Goal: Task Accomplishment & Management: Use online tool/utility

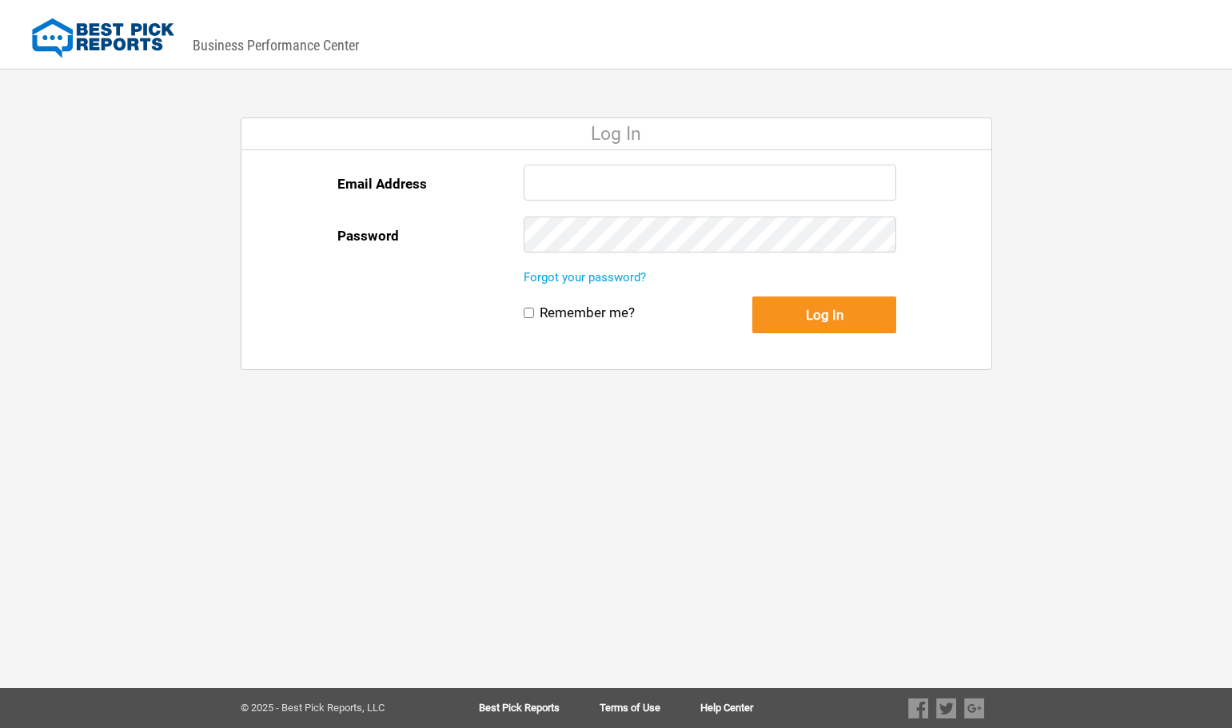
type input "[EMAIL_ADDRESS][DOMAIN_NAME]"
click at [530, 313] on input "Remember me?" at bounding box center [529, 313] width 10 height 10
checkbox input "true"
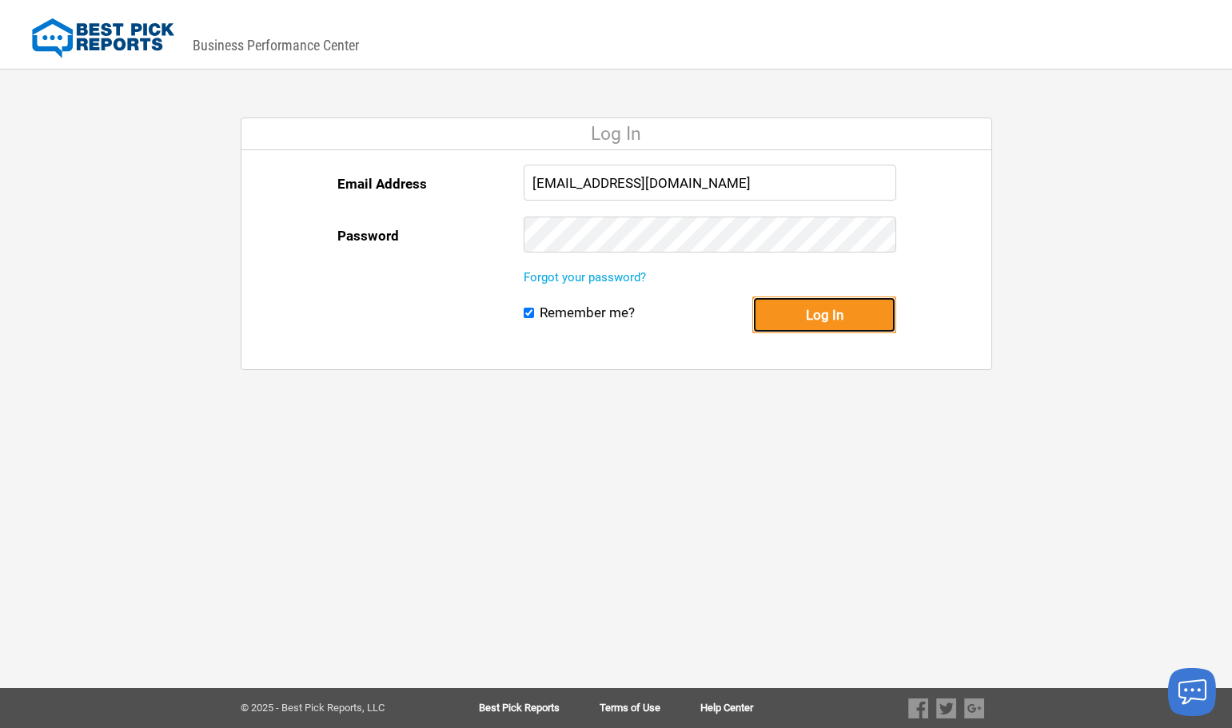
click at [855, 319] on button "Log In" at bounding box center [824, 315] width 144 height 37
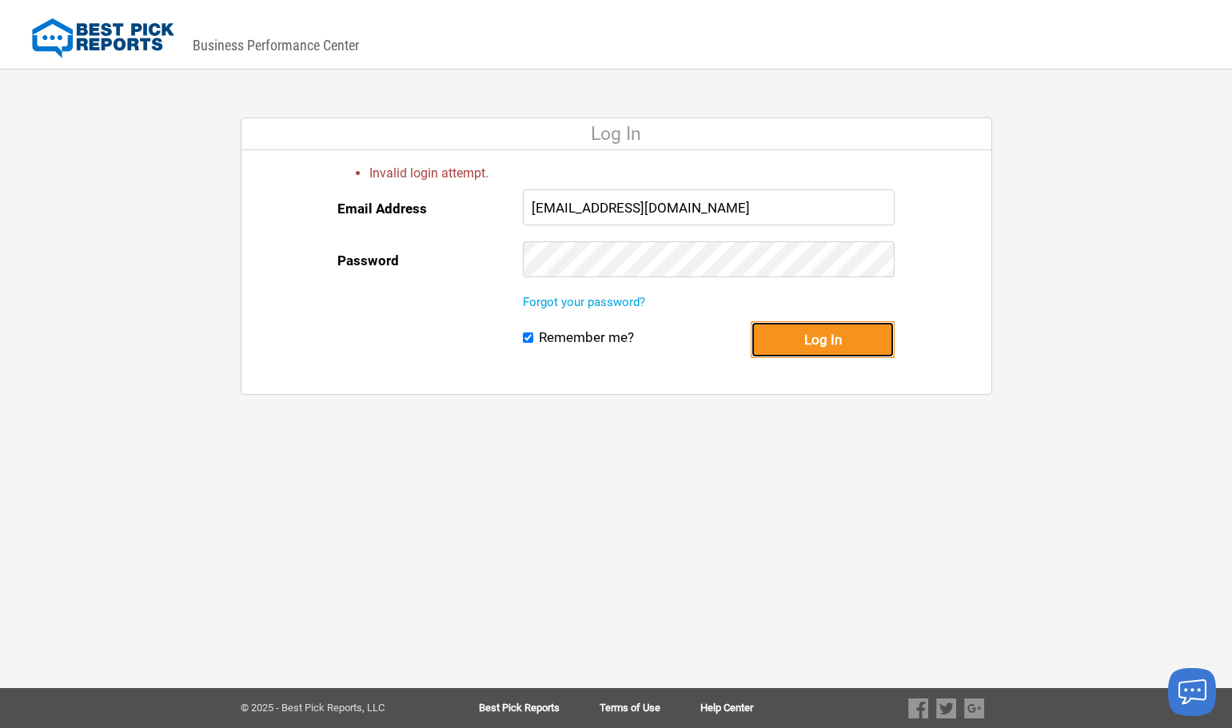
click at [822, 341] on button "Log In" at bounding box center [823, 339] width 144 height 37
click at [862, 201] on input "[EMAIL_ADDRESS][DOMAIN_NAME]" at bounding box center [709, 207] width 372 height 36
click at [817, 337] on button "Log In" at bounding box center [823, 339] width 144 height 37
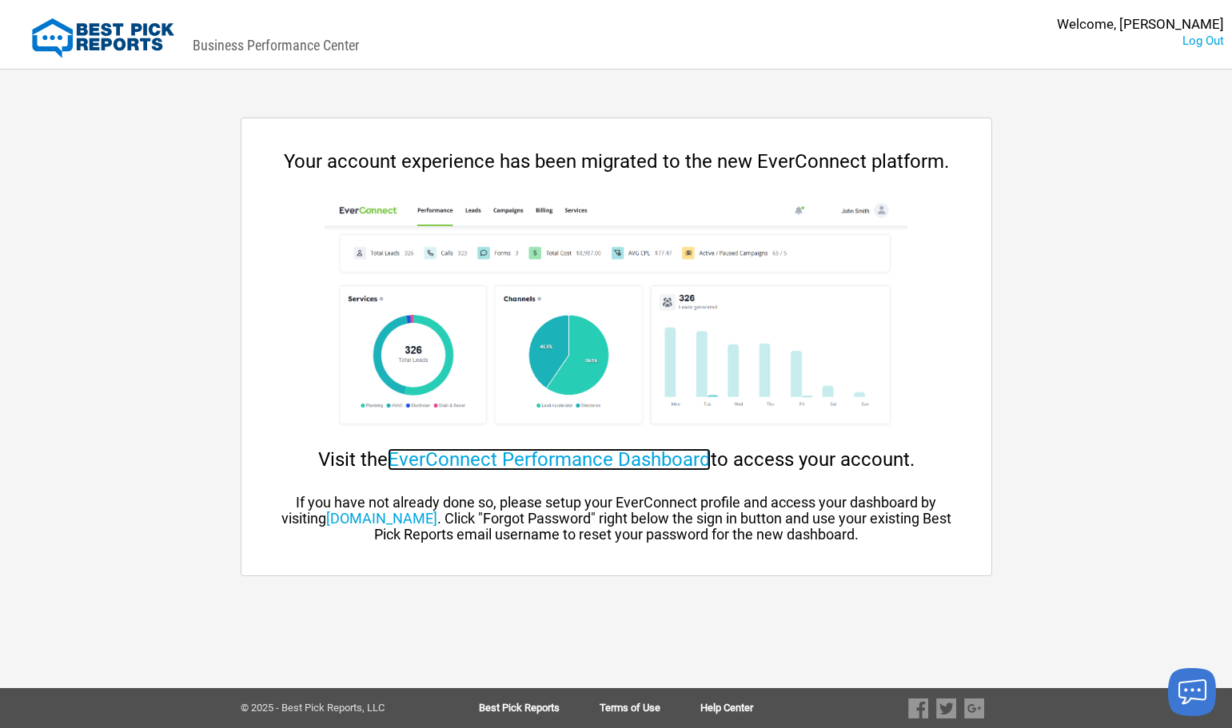
click at [475, 464] on link "EverConnect Performance Dashboard" at bounding box center [549, 459] width 323 height 22
